Goal: Task Accomplishment & Management: Manage account settings

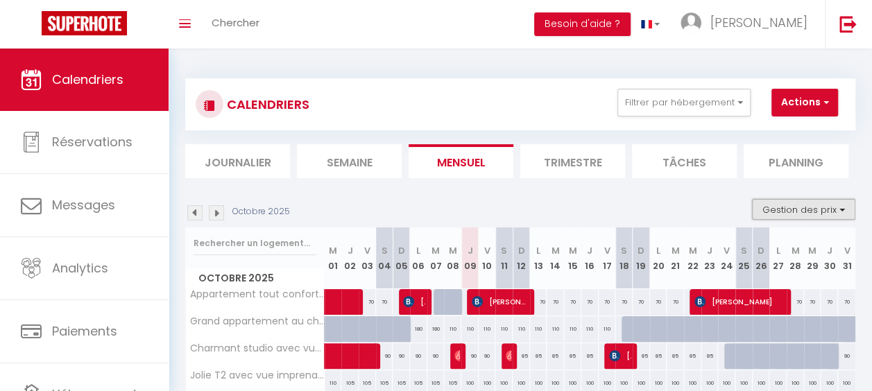
click at [777, 208] on button "Gestion des prix" at bounding box center [803, 209] width 103 height 21
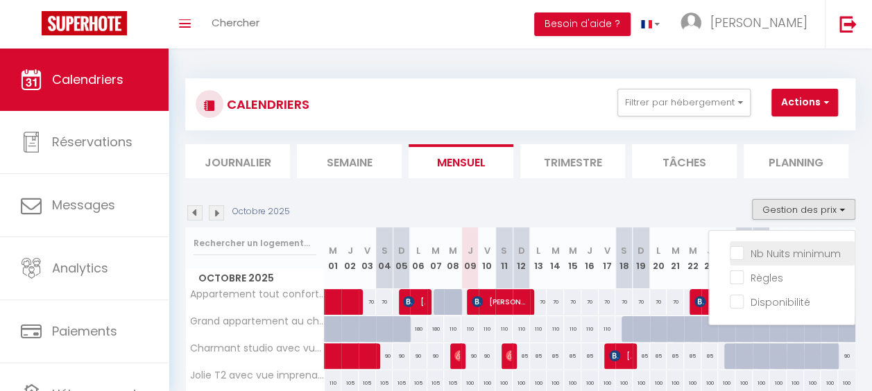
click at [770, 248] on input "Nb Nuits minimum" at bounding box center [791, 252] width 125 height 14
checkbox input "true"
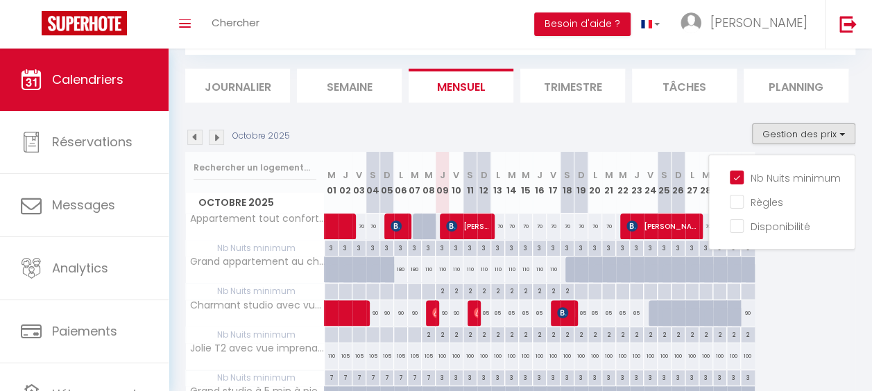
scroll to position [76, 0]
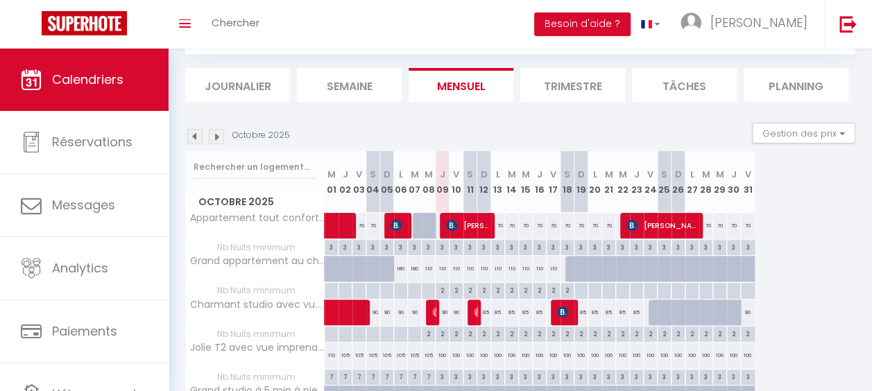
scroll to position [94, 0]
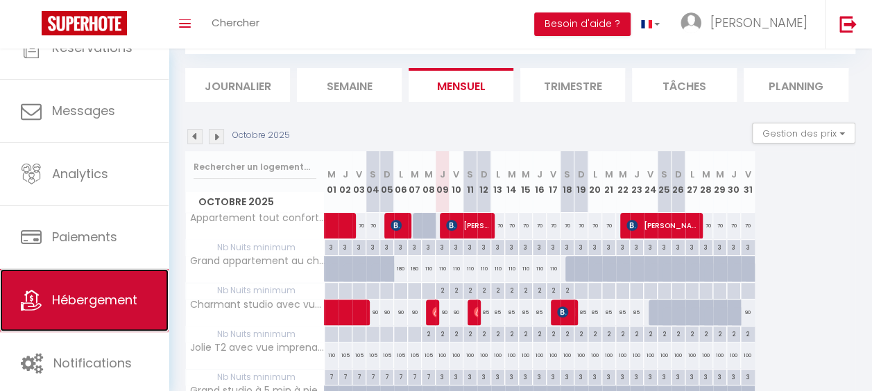
click at [130, 296] on span "Hébergement" at bounding box center [94, 299] width 85 height 17
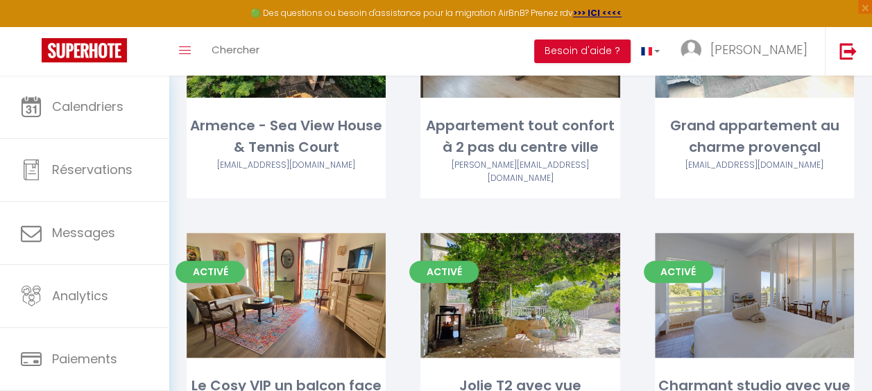
scroll to position [241, 0]
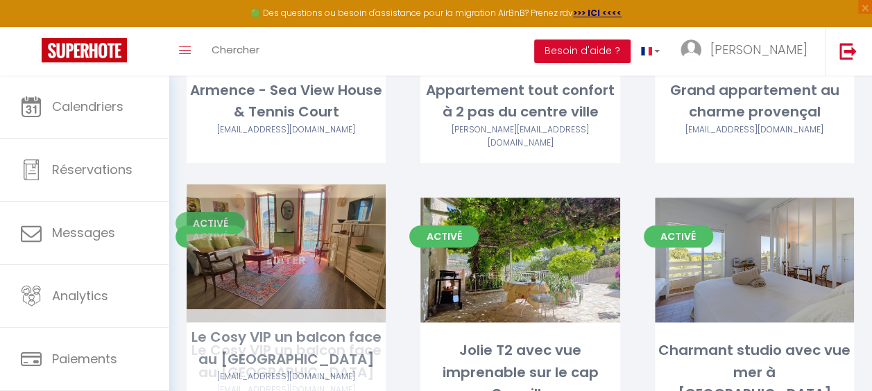
click at [300, 247] on link "Editer" at bounding box center [286, 260] width 83 height 28
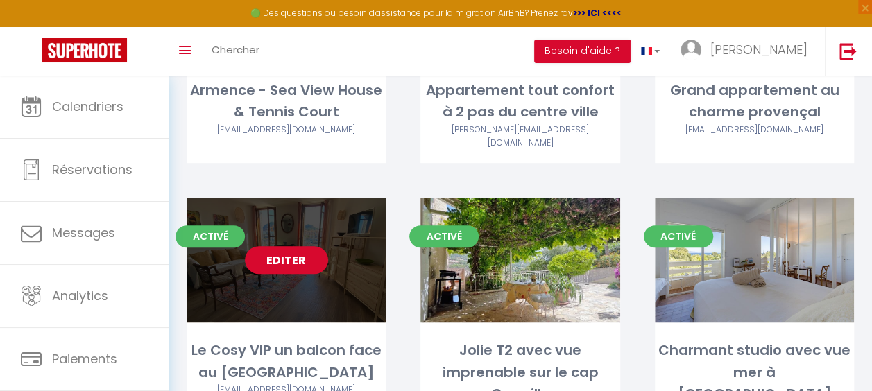
click at [300, 247] on link "Editer" at bounding box center [286, 260] width 83 height 28
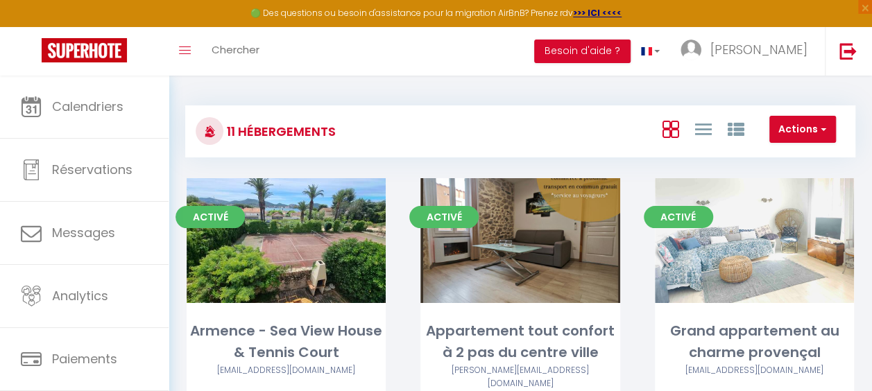
select select "3"
select select "2"
select select "1"
select select
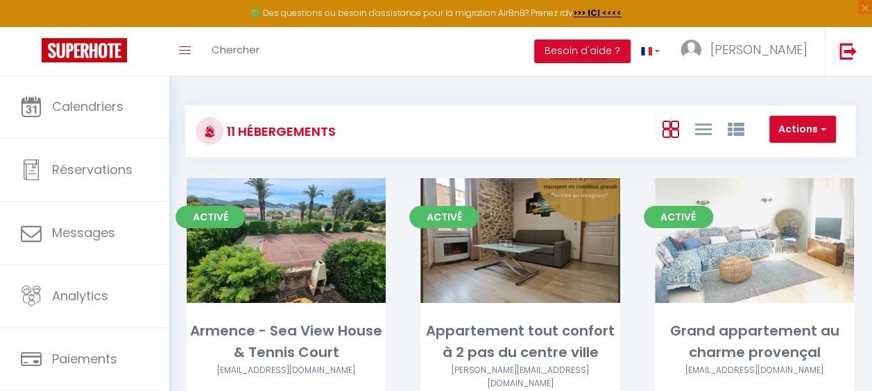
select select "28"
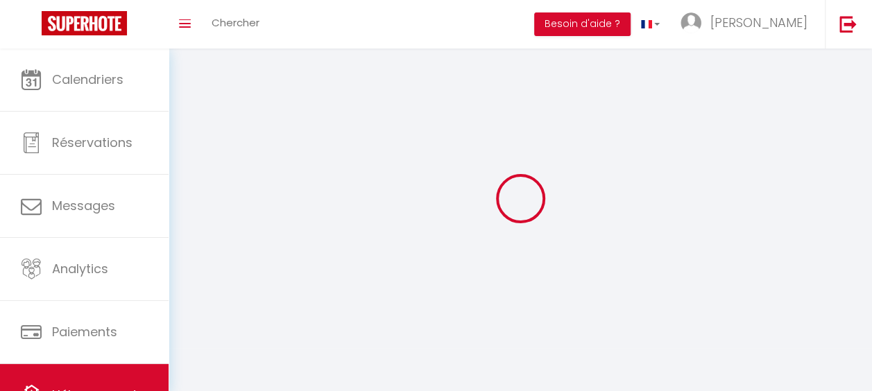
select select
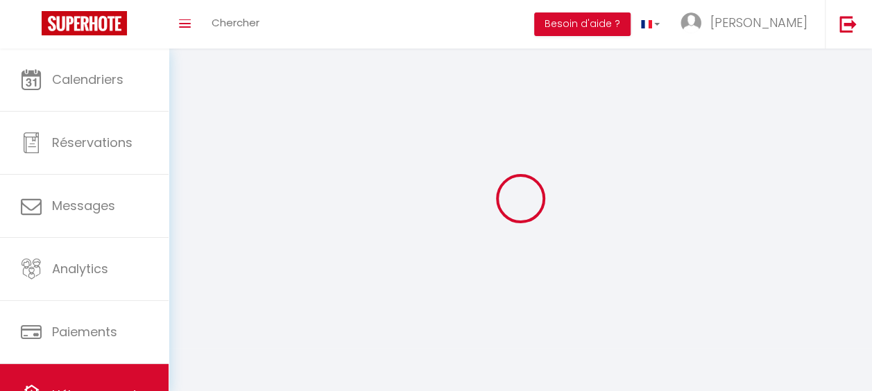
select select
checkbox input "false"
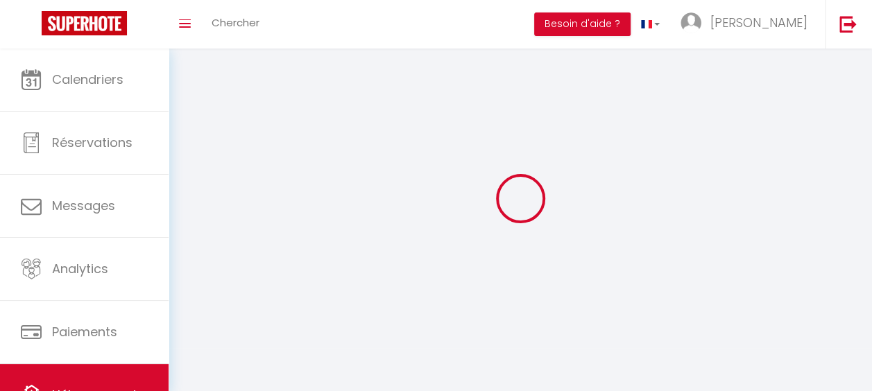
select select
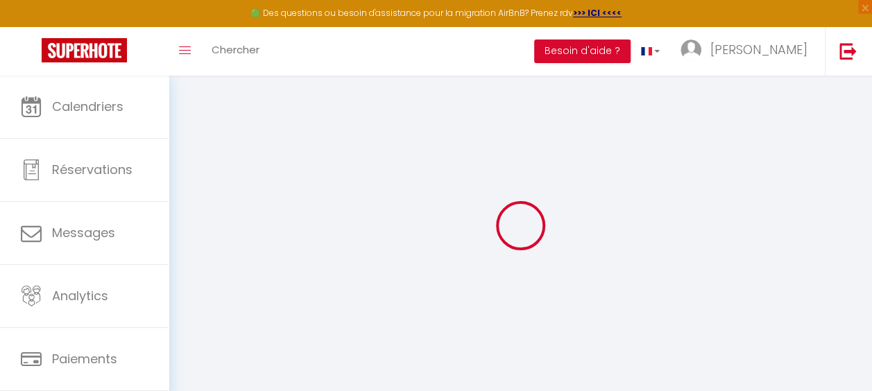
select select
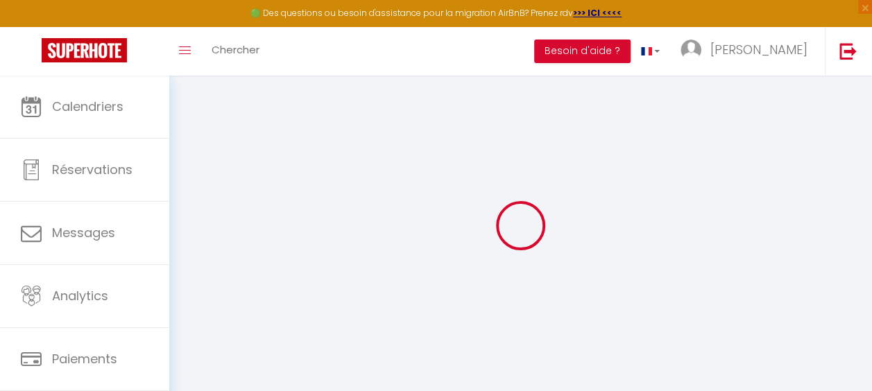
select select
checkbox input "false"
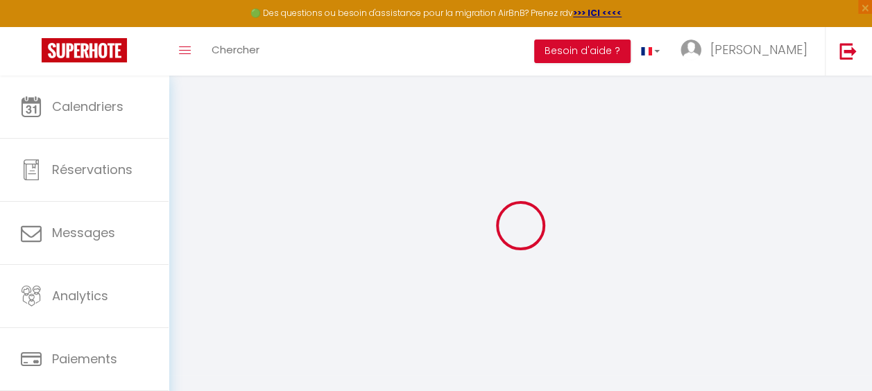
select select
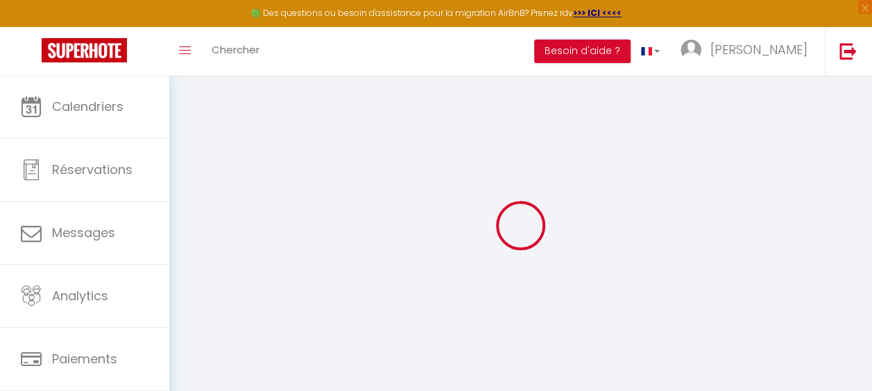
select select
checkbox input "false"
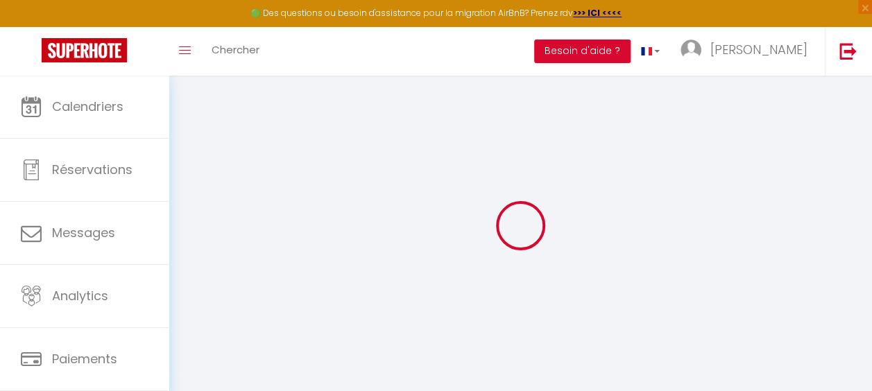
checkbox input "false"
select select
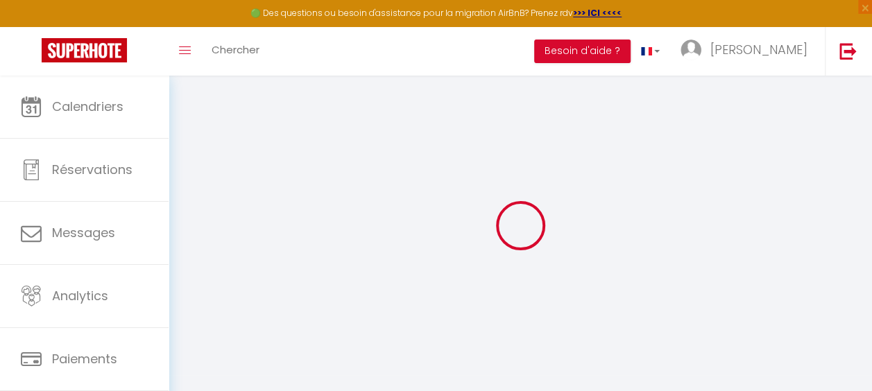
select select
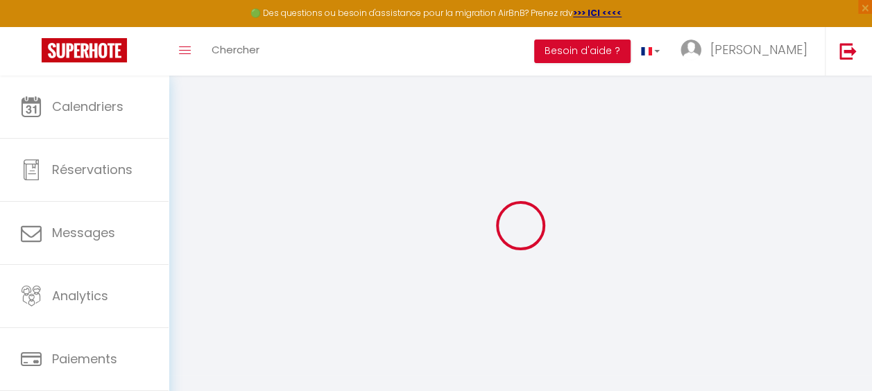
checkbox input "false"
select select
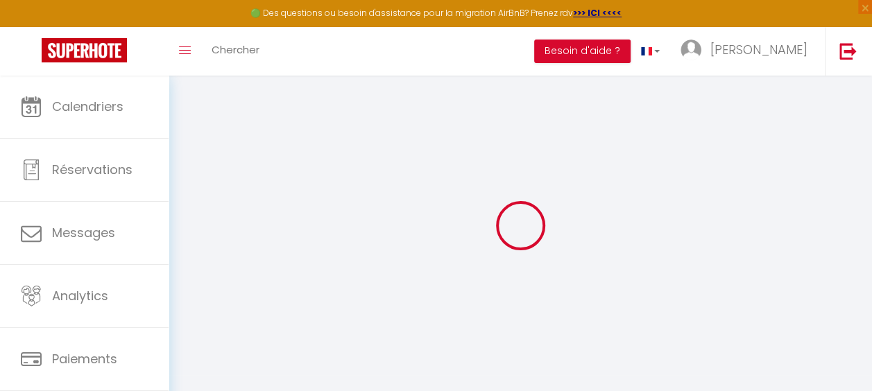
select select
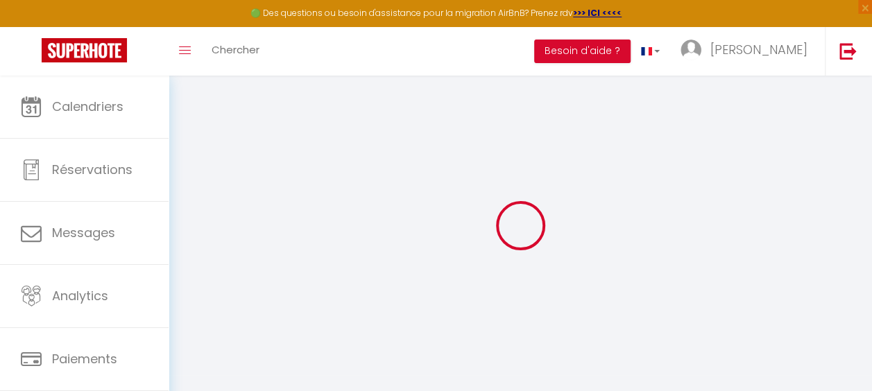
select select
checkbox input "false"
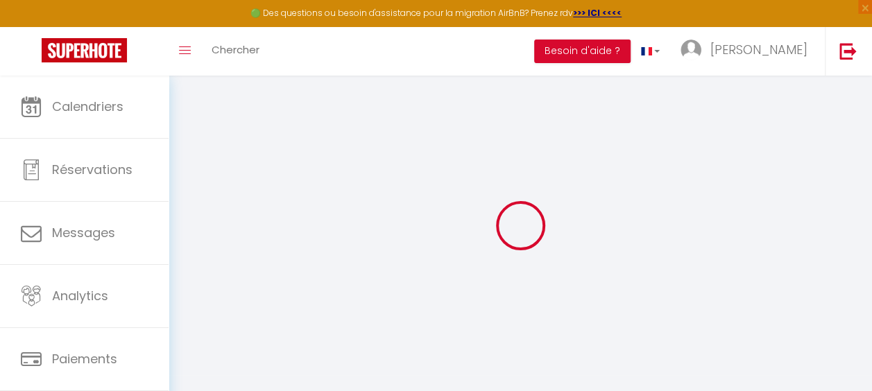
checkbox input "false"
select select
type input "Le Cosy VIP un balcon face au [GEOGRAPHIC_DATA]"
type input "Nolwenn"
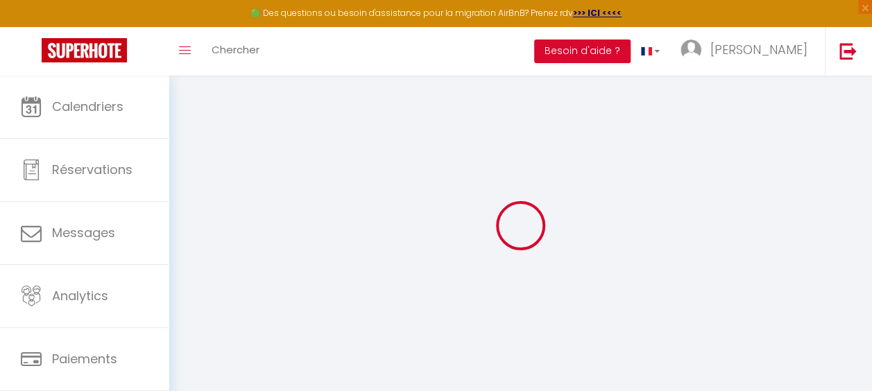
type input "110"
type input "15"
type input "70"
select select
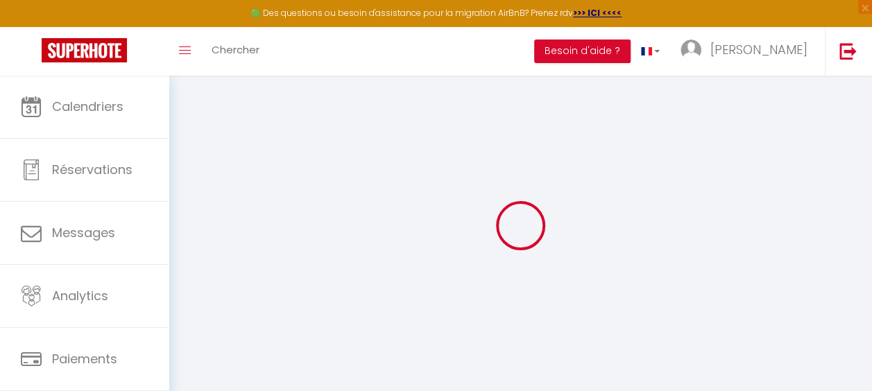
select select
type input "13600"
type input "La Ciotat"
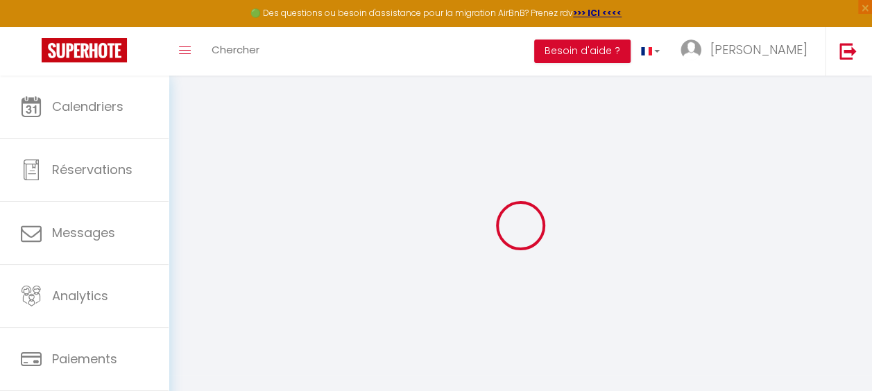
type input "[EMAIL_ADDRESS][DOMAIN_NAME]"
select select
checkbox input "false"
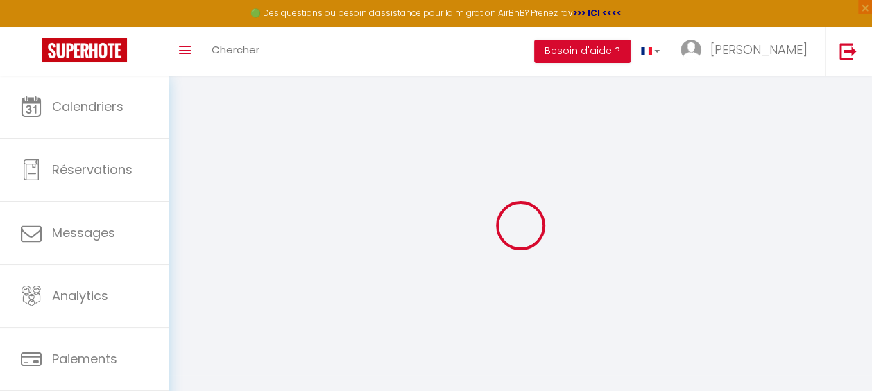
checkbox input "false"
type input "0"
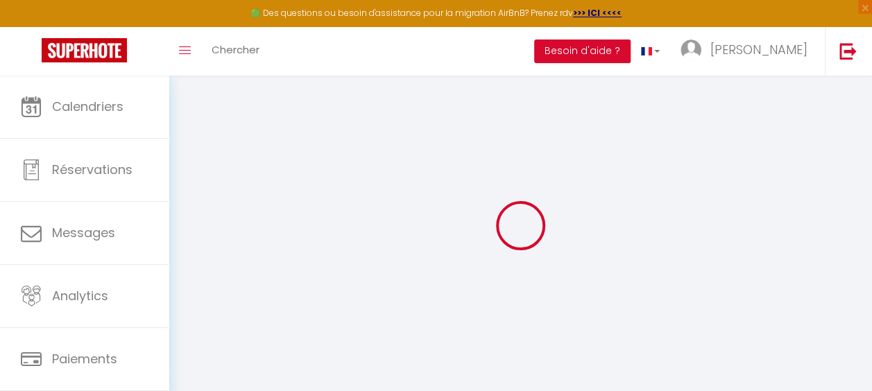
select select
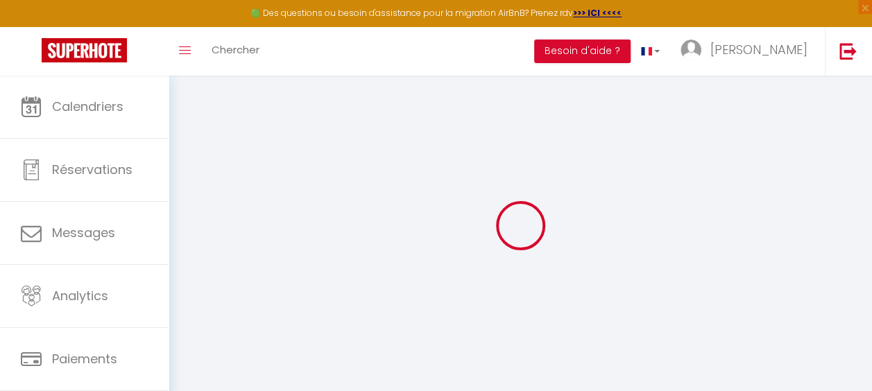
select select
checkbox input "false"
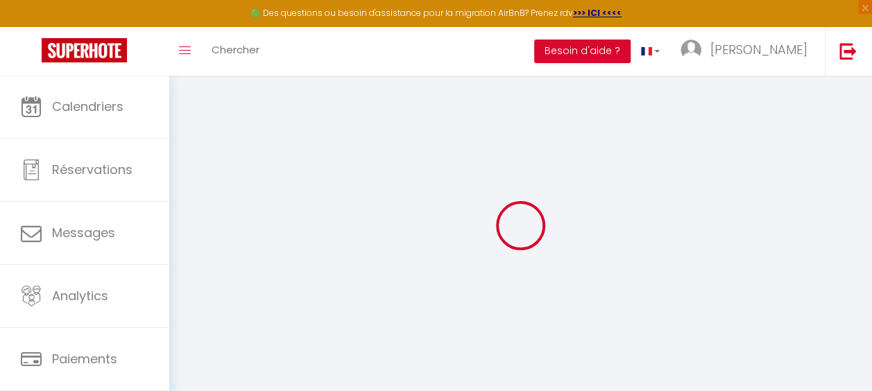
select select
checkbox input "false"
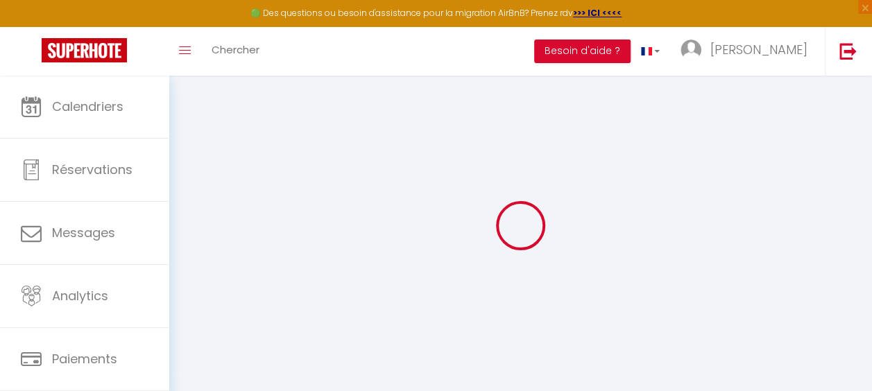
select select
checkbox input "false"
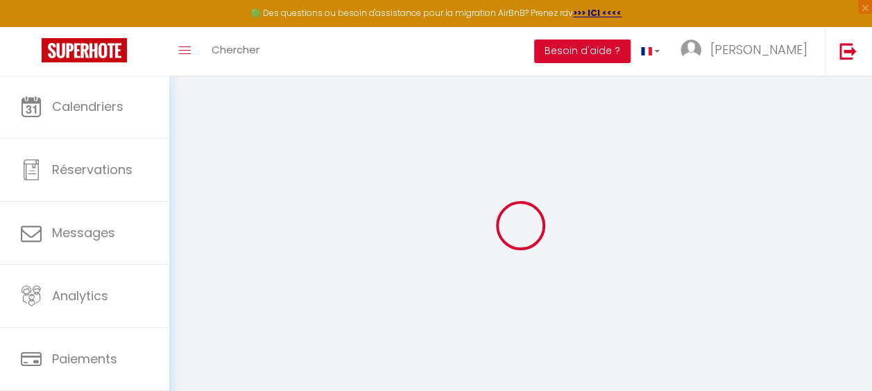
select select "14:00"
select select
select select "11:00"
select select "30"
select select "120"
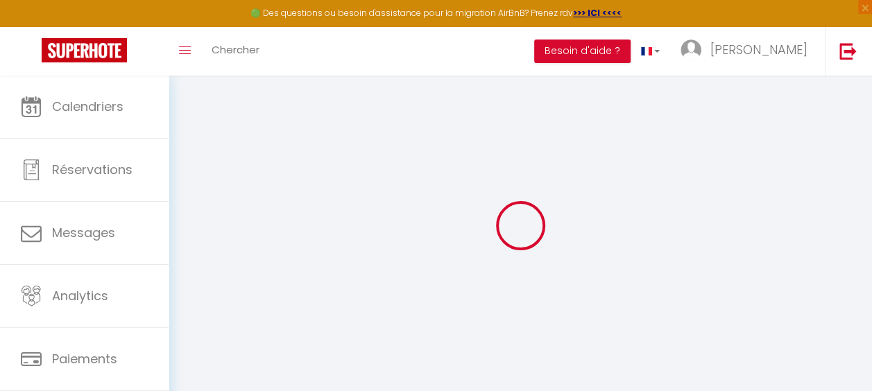
select select
checkbox input "false"
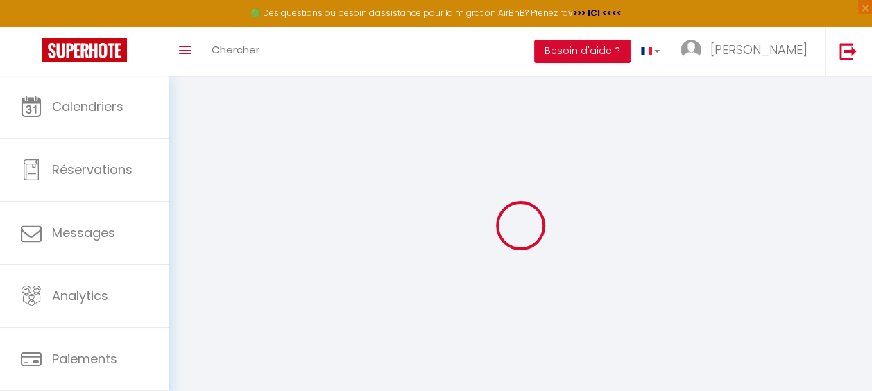
checkbox input "false"
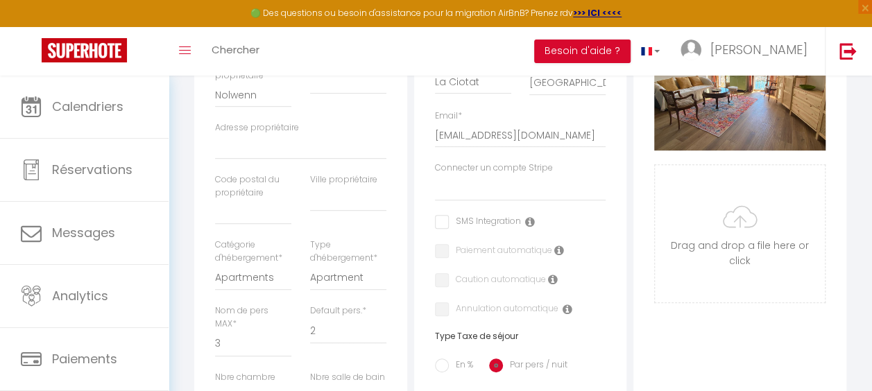
scroll to position [305, 0]
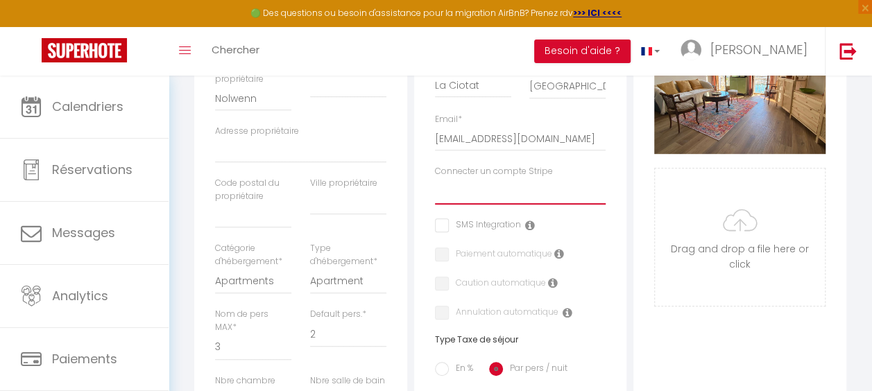
click at [494, 204] on select "LA [PERSON_NAME] MYBESTCONCIERGERIE le petit peintre service INIVISION LAMY FRE…" at bounding box center [520, 191] width 171 height 26
select select "12559"
click at [435, 188] on select "LA [PERSON_NAME] MYBESTCONCIERGERIE le petit peintre service INIVISION LAMY FRE…" at bounding box center [520, 191] width 171 height 26
select select
checkbox input "false"
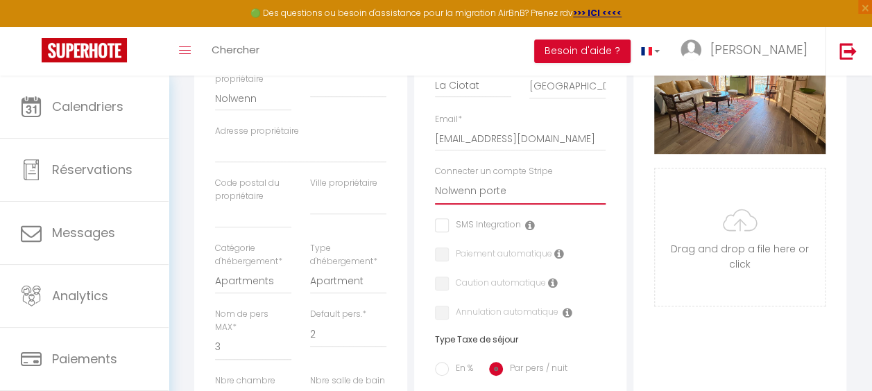
checkbox input "false"
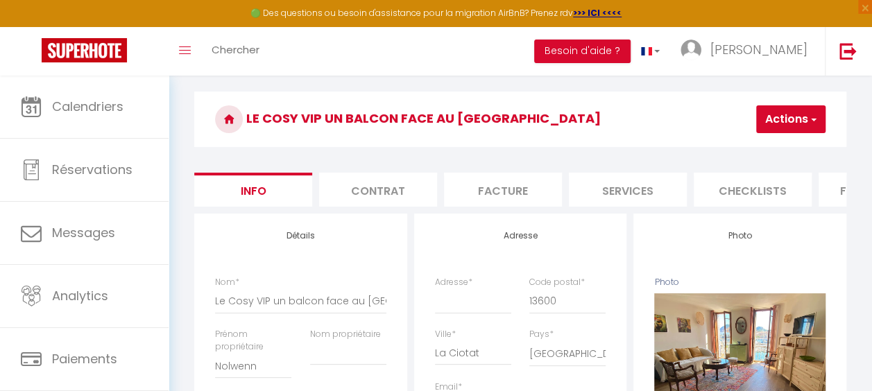
scroll to position [39, 0]
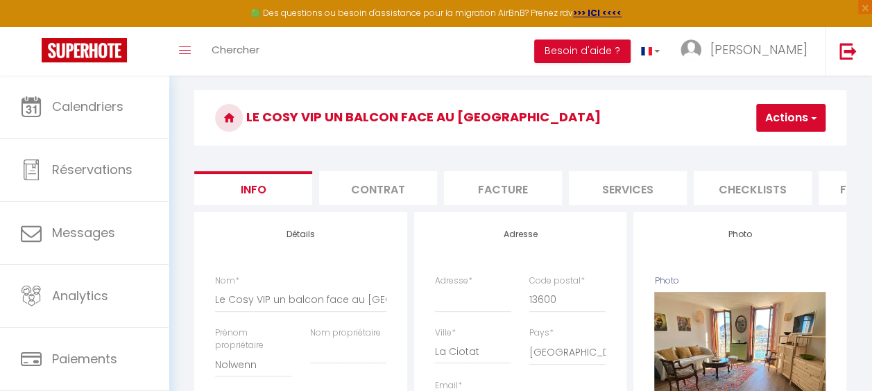
click at [793, 115] on button "Actions" at bounding box center [790, 118] width 69 height 28
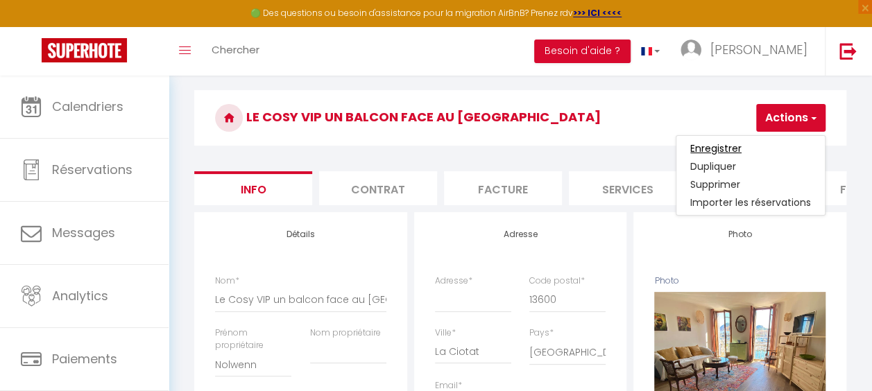
click at [736, 149] on input "Enregistrer" at bounding box center [715, 148] width 51 height 14
select select
checkbox input "false"
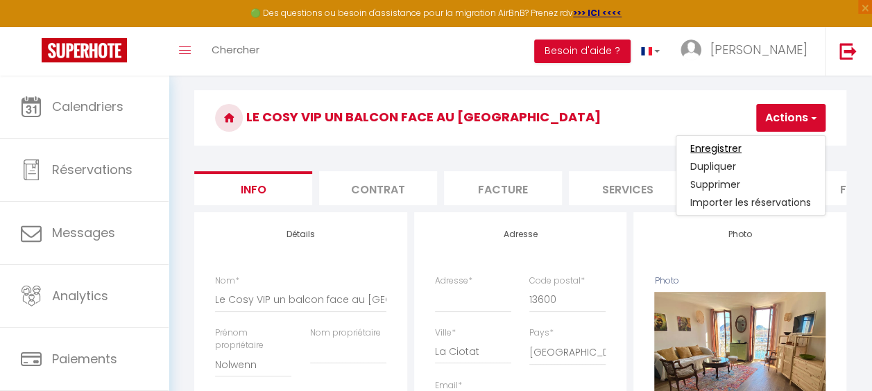
checkbox input "false"
select select
checkbox input "false"
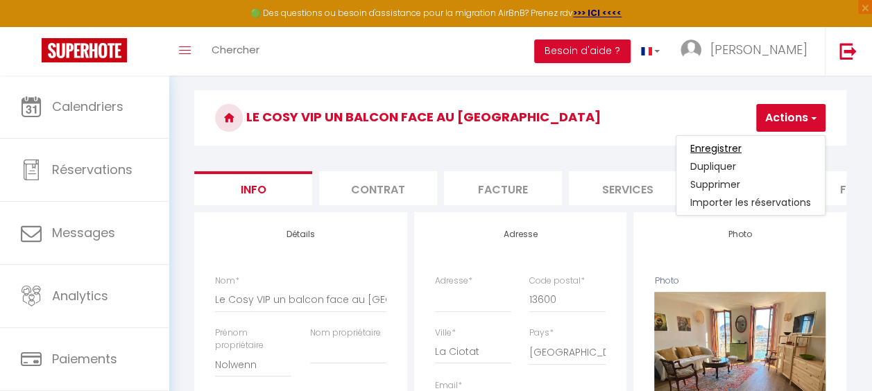
checkbox input "false"
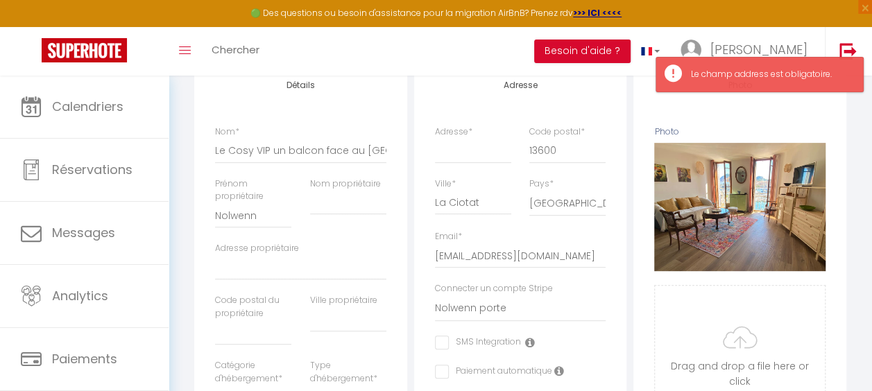
scroll to position [189, 0]
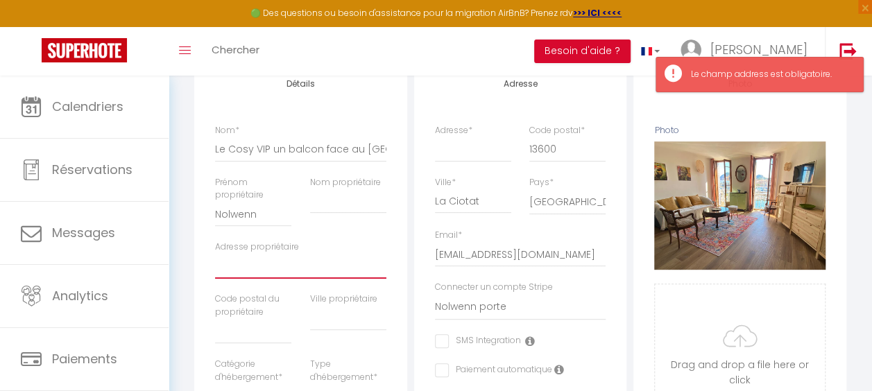
click at [246, 279] on input "Adresse propriétaire" at bounding box center [300, 266] width 171 height 25
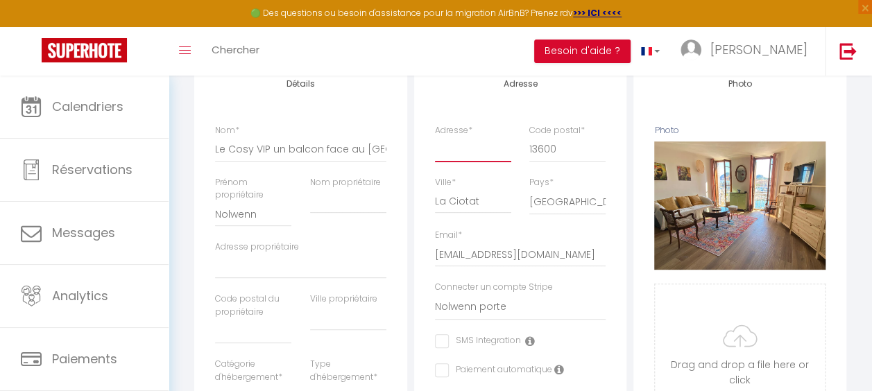
click at [444, 158] on input "Adresse *" at bounding box center [473, 149] width 76 height 25
type input "7"
select select
checkbox input "false"
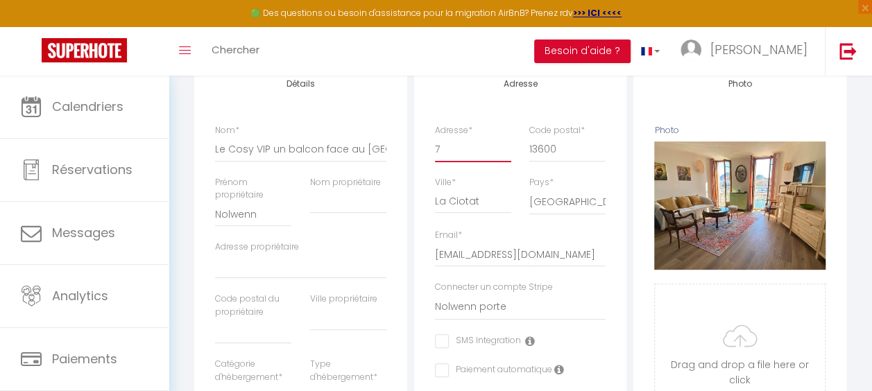
checkbox input "false"
type input "7"
select select
checkbox input "false"
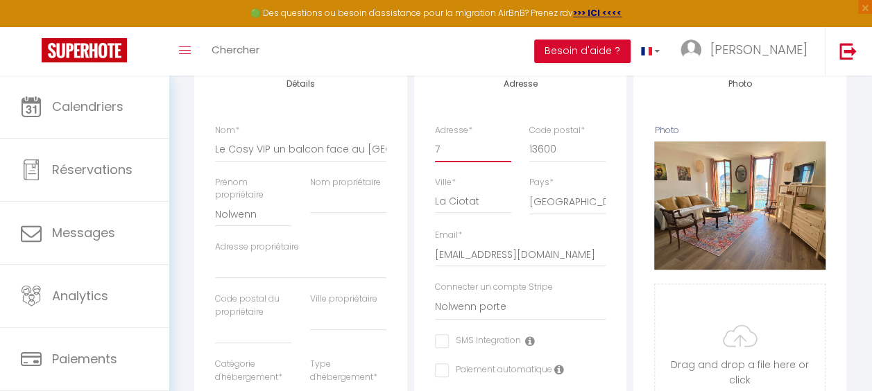
checkbox input "false"
type input "7 r"
select select
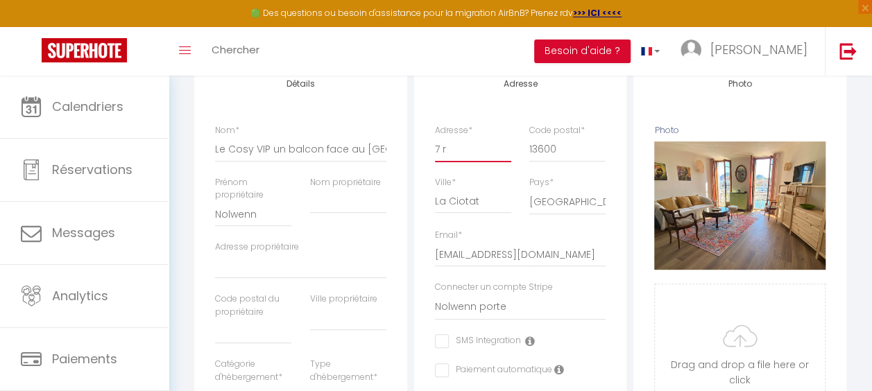
checkbox input "false"
type input "7 ru"
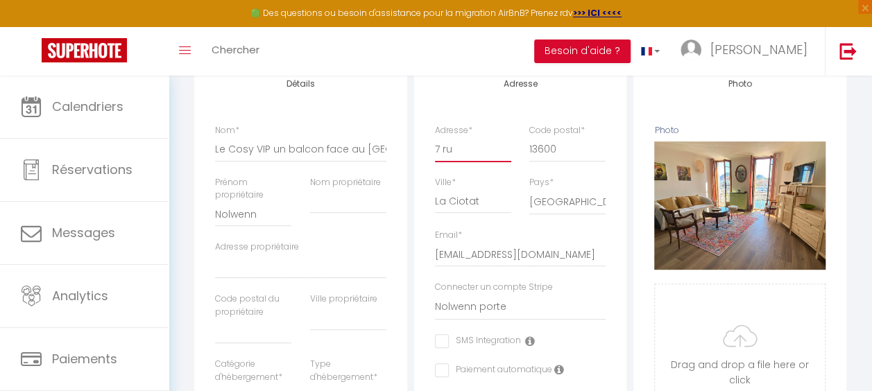
select select
checkbox input "false"
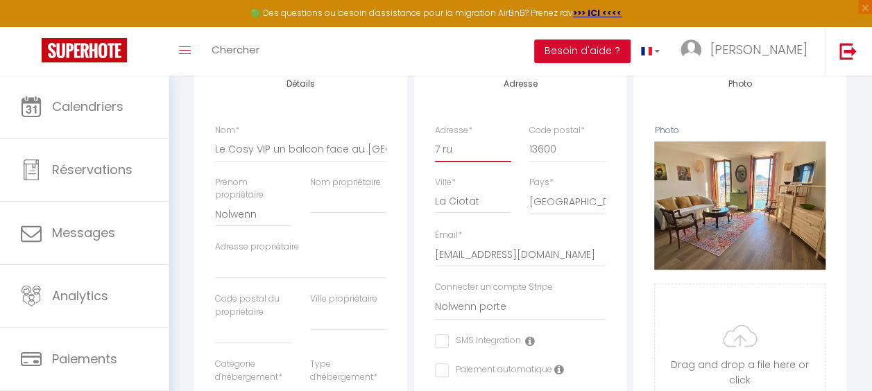
type input "7 rue"
select select
checkbox input "false"
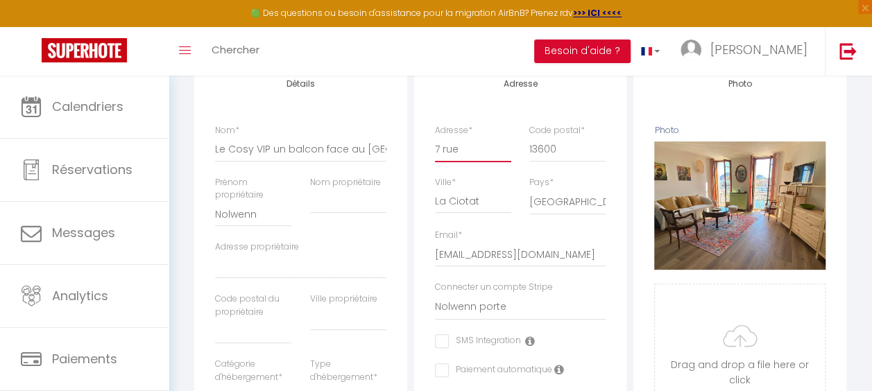
checkbox input "false"
type input "7 rue"
select select
checkbox input "false"
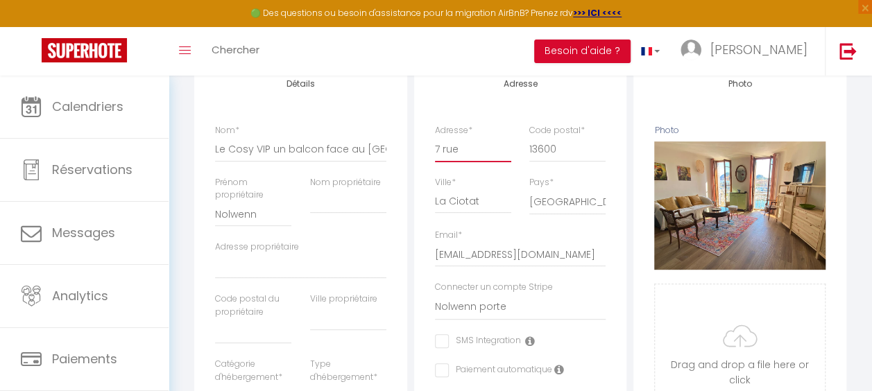
checkbox input "false"
type input "[STREET_ADDRESS]"
select select
checkbox input "false"
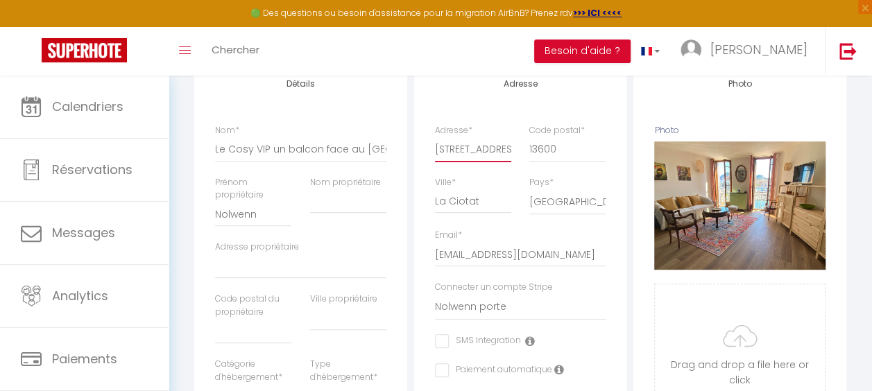
checkbox input "false"
type input "[STREET_ADDRESS]"
select select
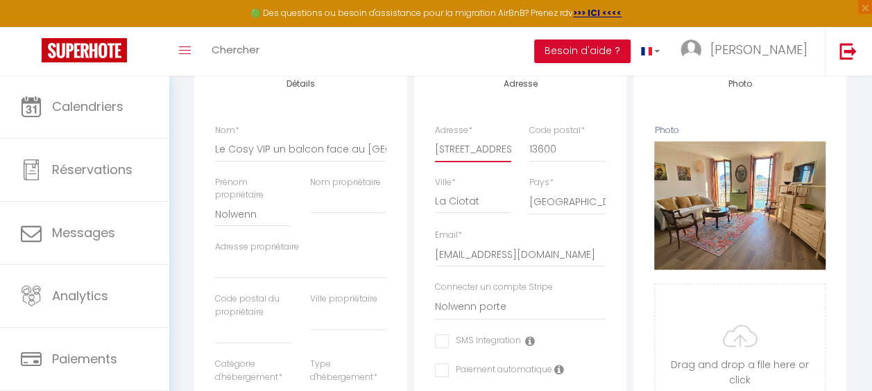
checkbox input "false"
type input "[STREET_ADDRESS]"
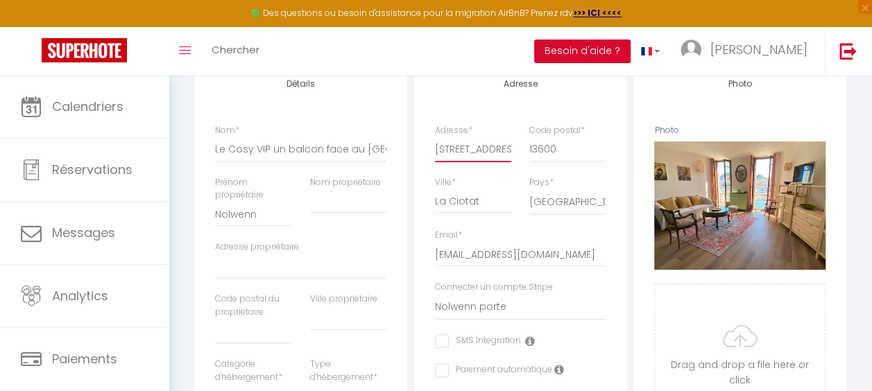
select select
checkbox input "false"
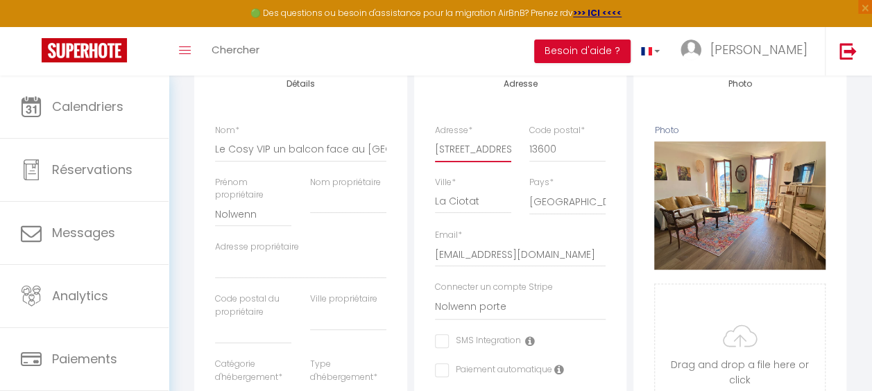
type input "[STREET_ADDRESS]"
select select
checkbox input "false"
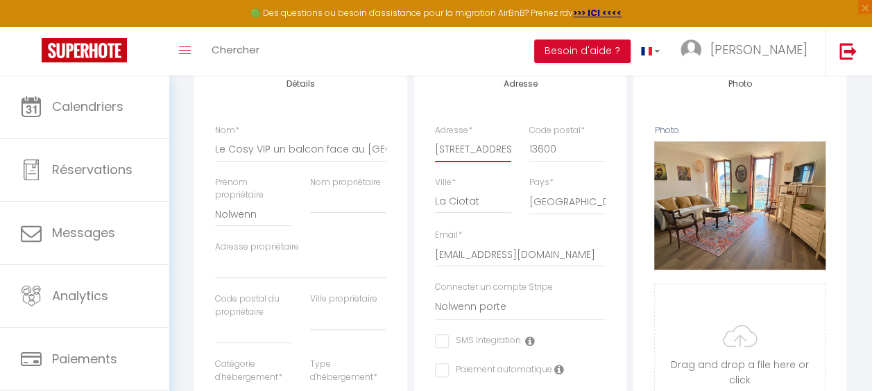
checkbox input "false"
type input "[STREET_ADDRESS]"
select select
checkbox input "false"
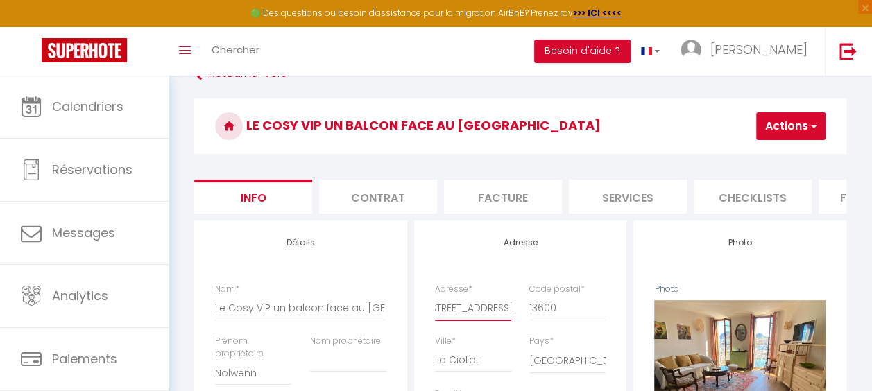
scroll to position [18, 0]
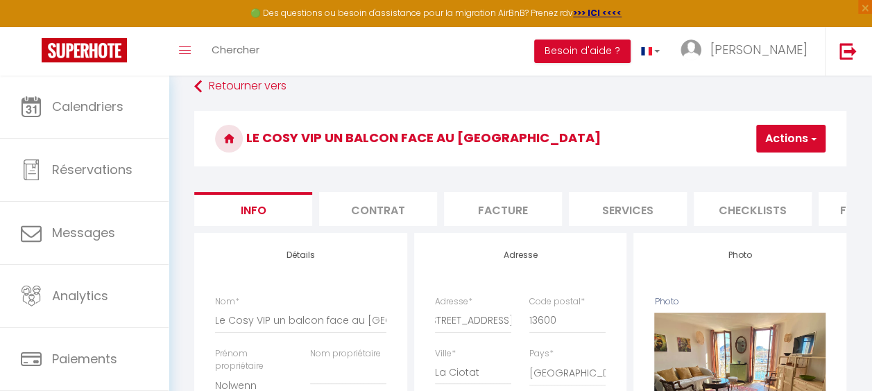
click at [790, 140] on button "Actions" at bounding box center [790, 139] width 69 height 28
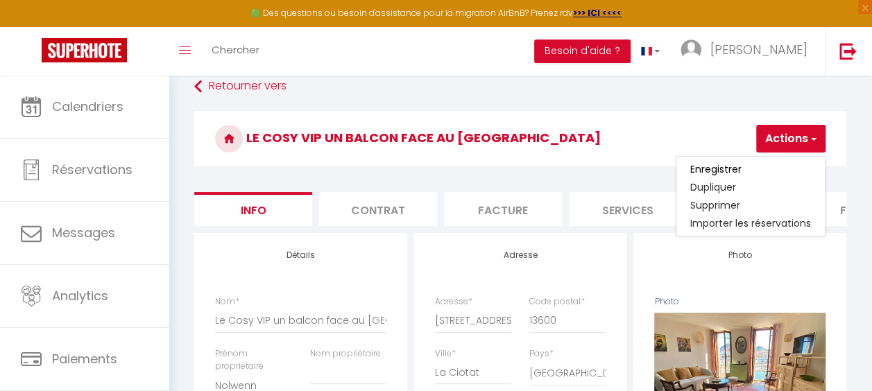
click at [749, 168] on link "Enregistrer" at bounding box center [750, 169] width 148 height 18
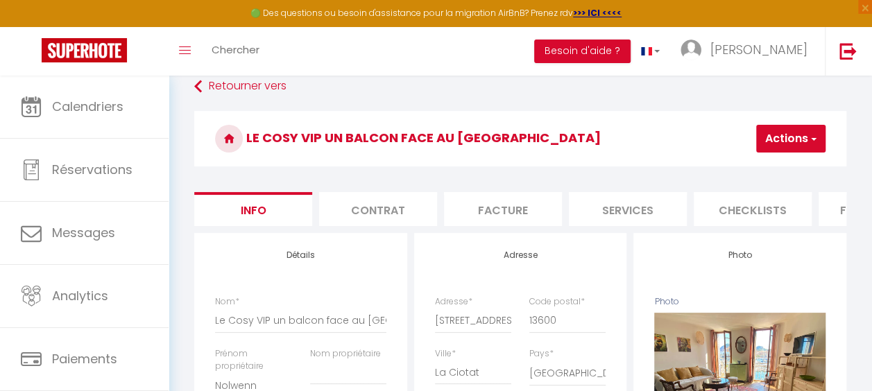
click at [783, 146] on button "Actions" at bounding box center [790, 139] width 69 height 28
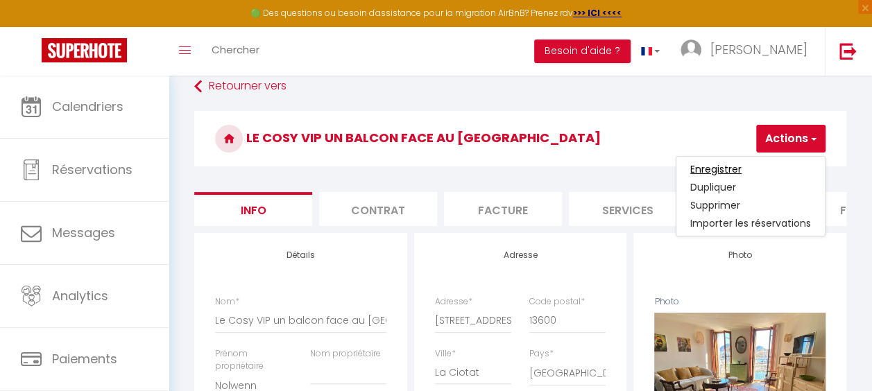
click at [732, 169] on input "Enregistrer" at bounding box center [715, 169] width 51 height 14
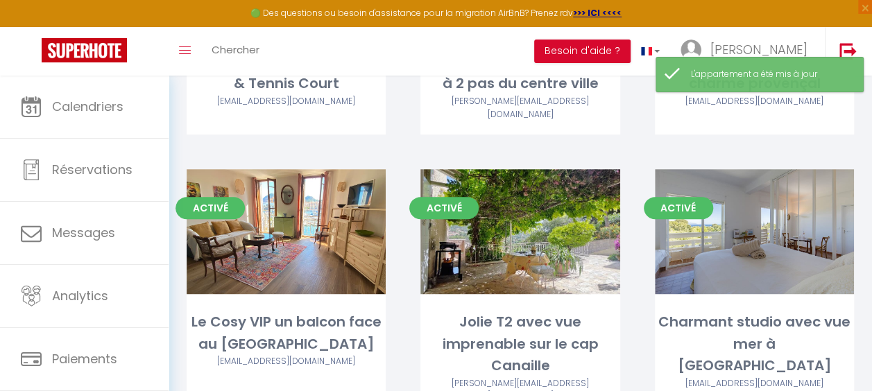
scroll to position [270, 0]
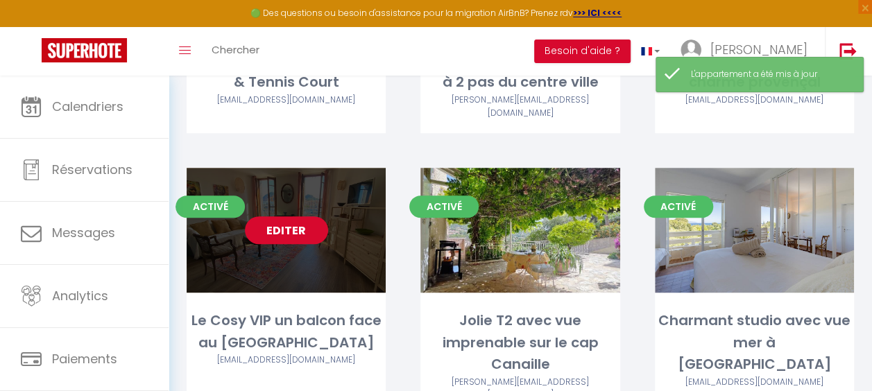
click at [304, 219] on link "Editer" at bounding box center [286, 230] width 83 height 28
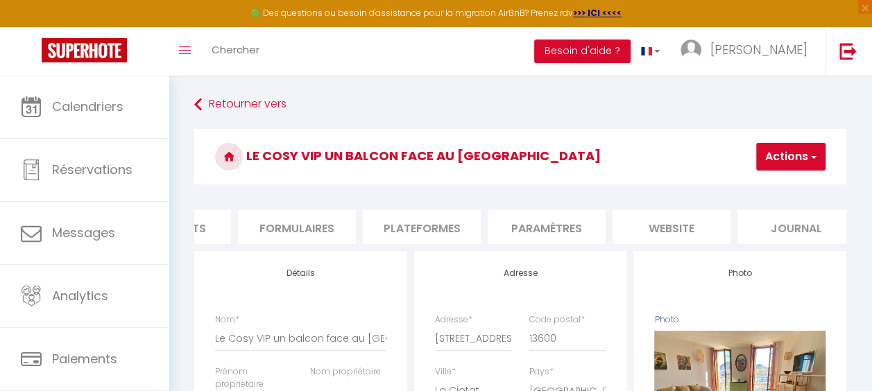
scroll to position [0, 582]
click at [663, 239] on li "website" at bounding box center [670, 227] width 118 height 34
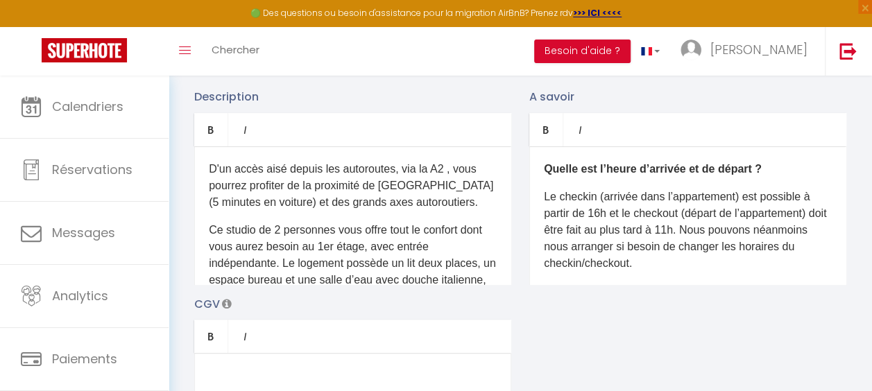
scroll to position [230, 0]
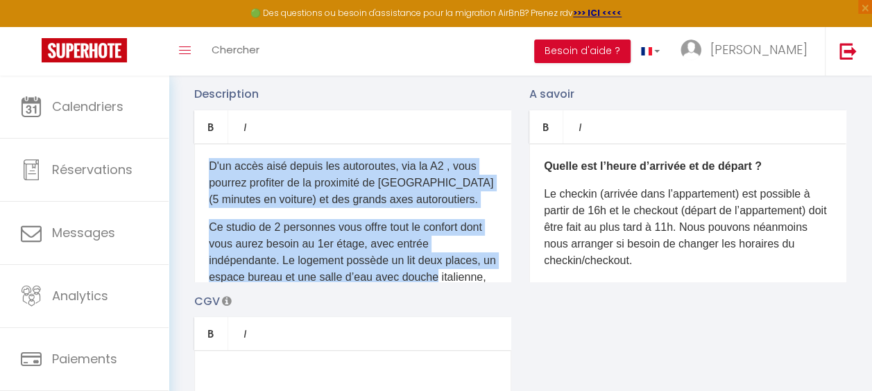
drag, startPoint x: 467, startPoint y: 291, endPoint x: 197, endPoint y: 158, distance: 300.5
click at [197, 158] on div "D'un accès aisé depuis les autoroutes, via la A2 , vous pourrez profiter de la …" at bounding box center [352, 213] width 317 height 139
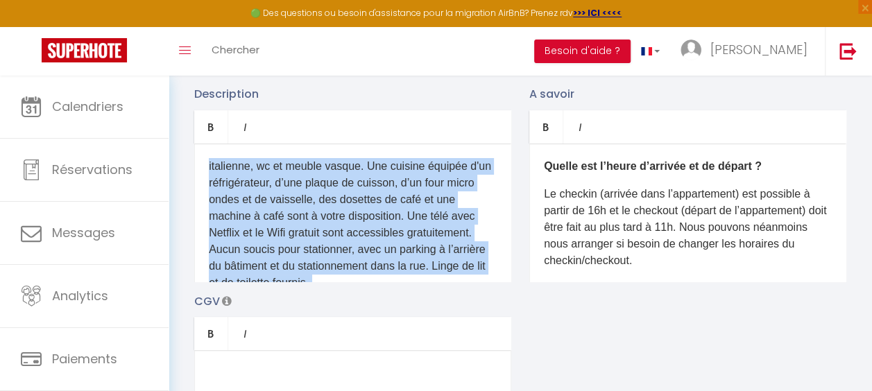
scroll to position [0, 0]
drag, startPoint x: 491, startPoint y: 255, endPoint x: 172, endPoint y: 132, distance: 342.0
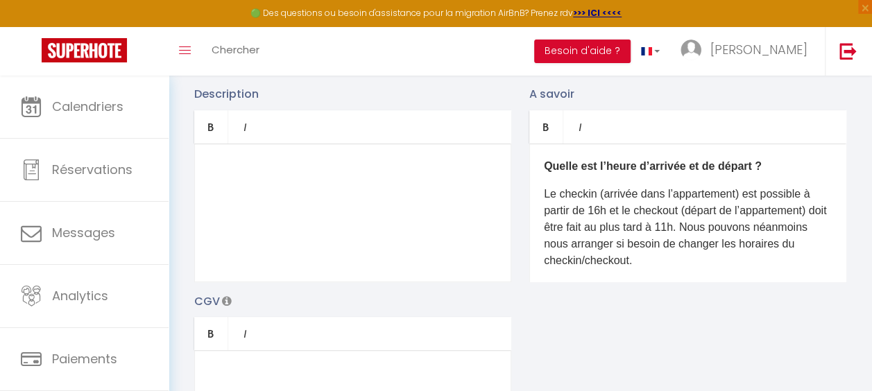
click at [271, 175] on p "​" at bounding box center [353, 166] width 288 height 17
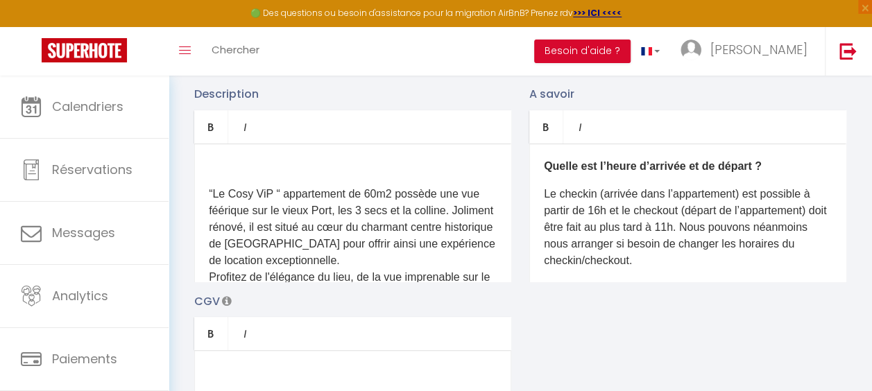
click at [200, 202] on div "​ “Le Cosy ViP “ appartement de 60m2 possède une vue féérique sur le vieux Port…" at bounding box center [352, 213] width 317 height 139
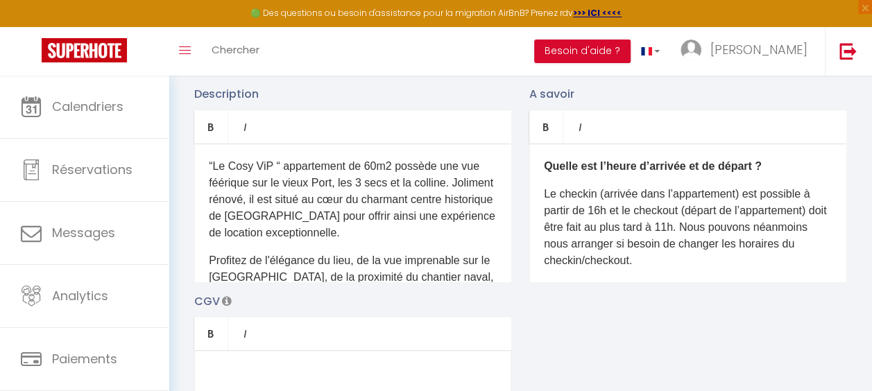
click at [693, 237] on p "Le checkin (arrivée dans l’appartement) est possible à partir de 16h et le chec…" at bounding box center [688, 227] width 288 height 83
click at [739, 282] on div "Quelle est l’heure d’arrivée et de départ ? Le checkin (arrivée dans l’appartem…" at bounding box center [687, 213] width 317 height 139
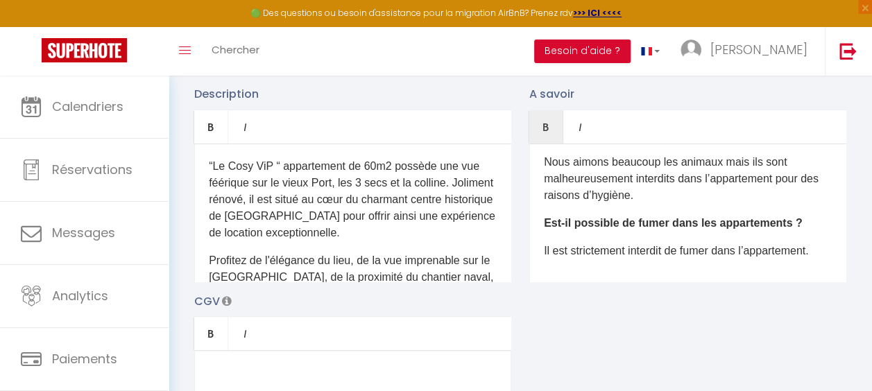
scroll to position [248, 0]
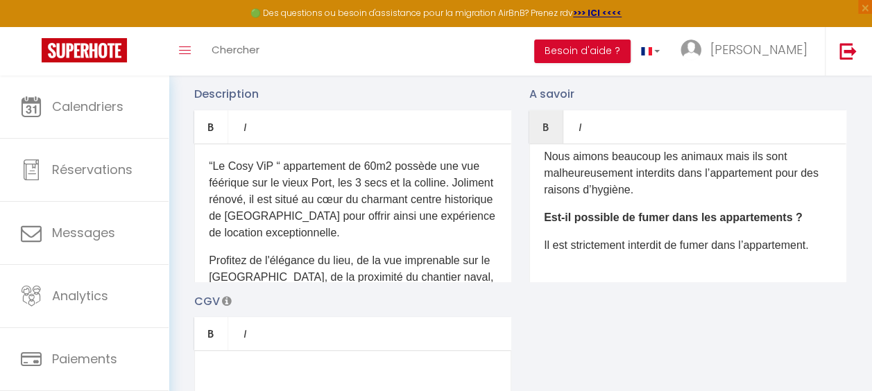
click at [686, 276] on div "Quelle est l’heure d’arrivée et de départ ? Le checkin (arrivée dans l’appartem…" at bounding box center [687, 213] width 317 height 139
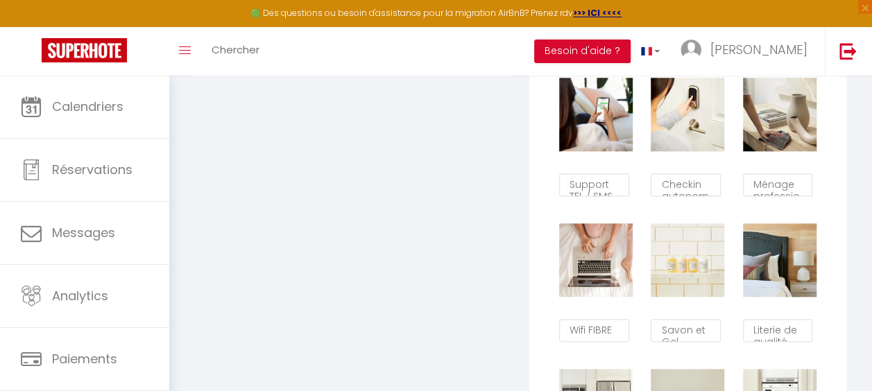
scroll to position [854, 0]
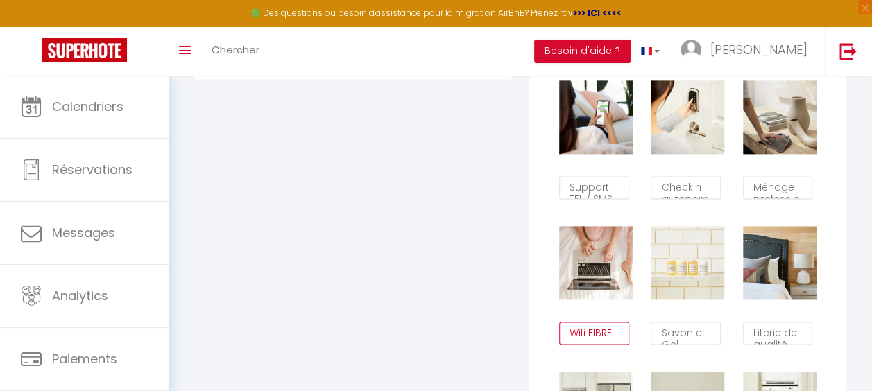
click at [618, 340] on textarea "Wifi FIBRE" at bounding box center [594, 334] width 70 height 24
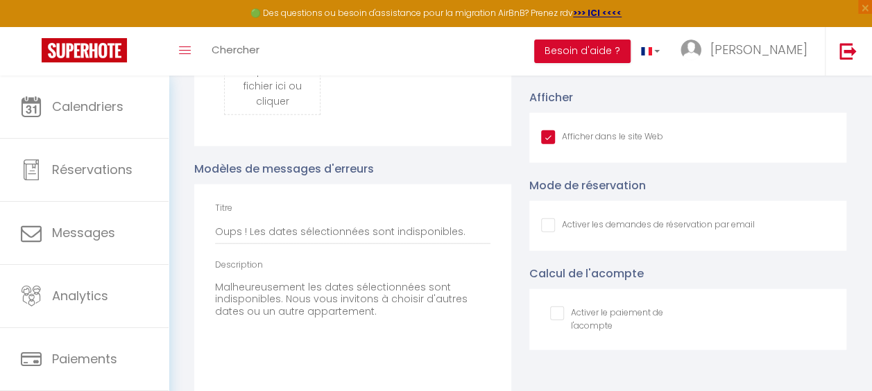
scroll to position [1606, 0]
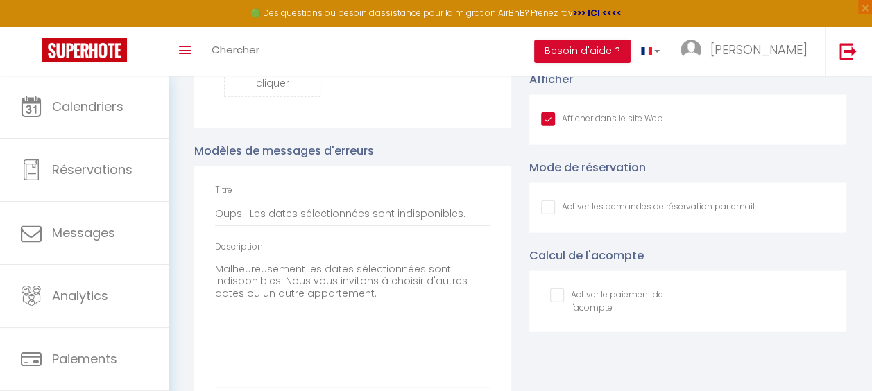
click at [546, 216] on div "Activer les demandes de réservation par email" at bounding box center [648, 207] width 214 height 15
click at [546, 214] on input "Afficher dans le site Web" at bounding box center [648, 207] width 214 height 14
click at [564, 302] on input "checkbox" at bounding box center [614, 295] width 128 height 14
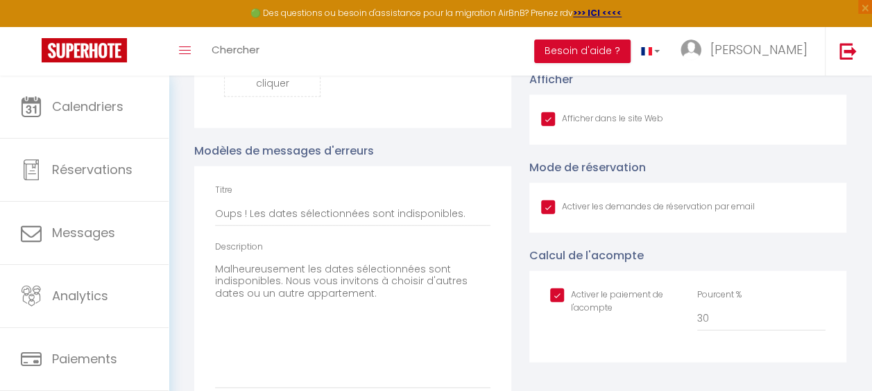
click at [557, 302] on input "checkbox" at bounding box center [614, 295] width 128 height 14
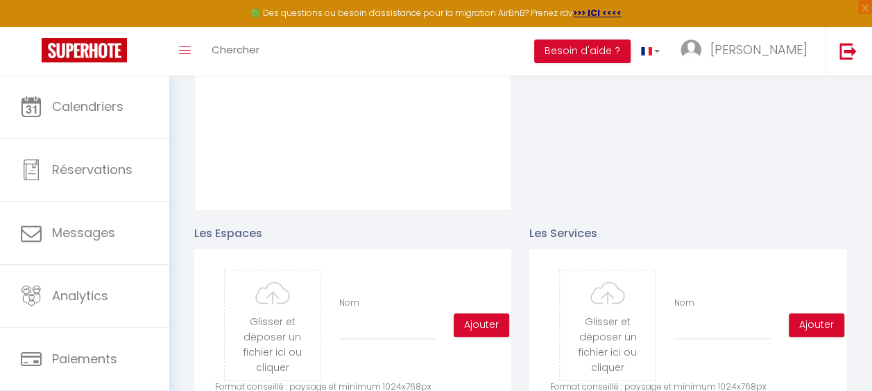
scroll to position [641, 0]
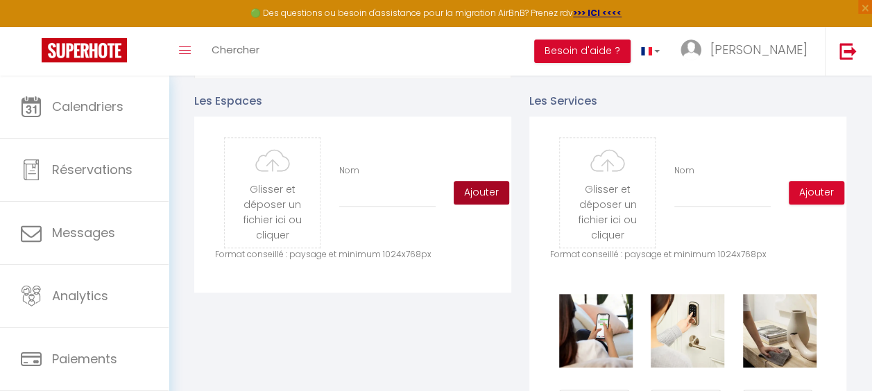
click at [476, 205] on button "Ajouter" at bounding box center [480, 193] width 55 height 24
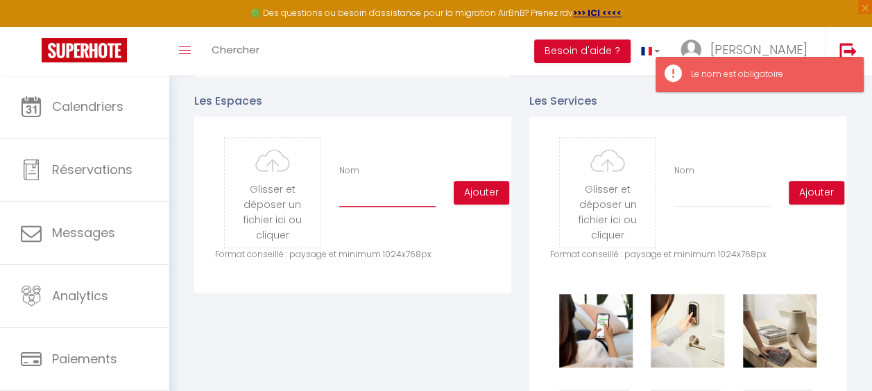
click at [377, 201] on input "Nom" at bounding box center [387, 194] width 96 height 25
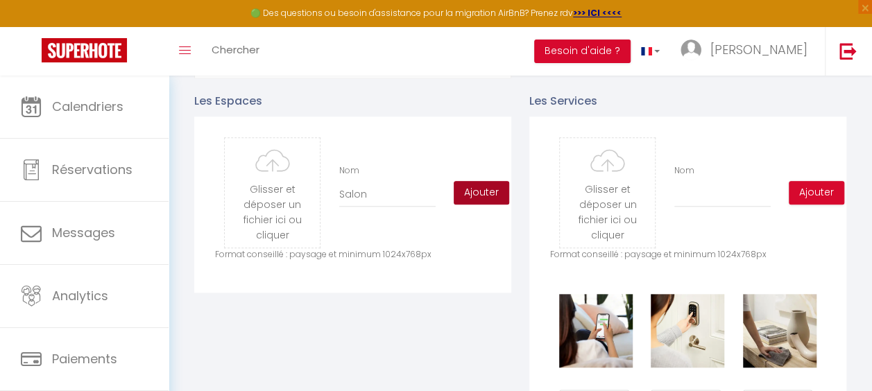
click at [473, 202] on button "Ajouter" at bounding box center [480, 193] width 55 height 24
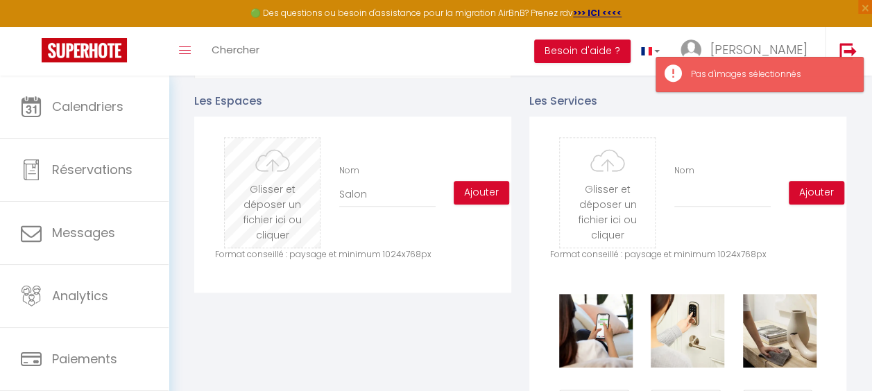
click at [259, 205] on input "file" at bounding box center [272, 193] width 95 height 110
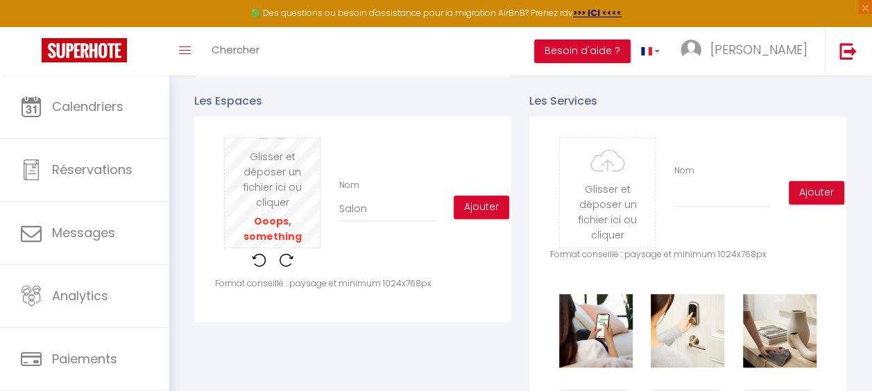
click at [280, 198] on input "file" at bounding box center [272, 193] width 95 height 110
drag, startPoint x: 278, startPoint y: 243, endPoint x: 258, endPoint y: 208, distance: 40.7
click at [258, 208] on input "file" at bounding box center [272, 193] width 95 height 110
